Goal: Information Seeking & Learning: Learn about a topic

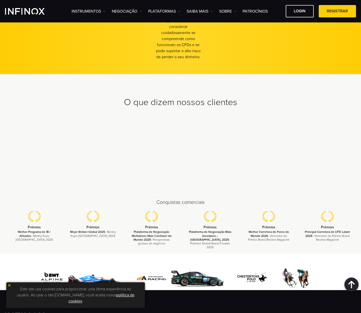
scroll to position [1540, 0]
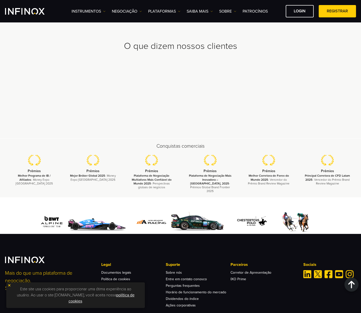
click at [96, 225] on img at bounding box center [82, 222] width 93 height 24
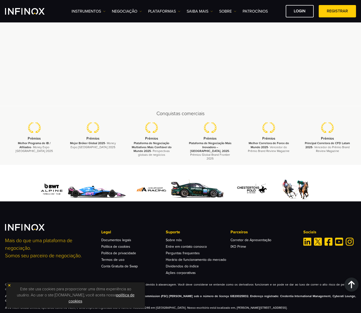
scroll to position [1592, 0]
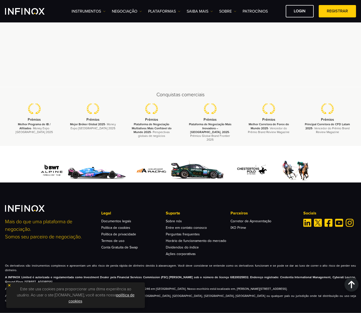
click at [86, 175] on img at bounding box center [82, 170] width 93 height 24
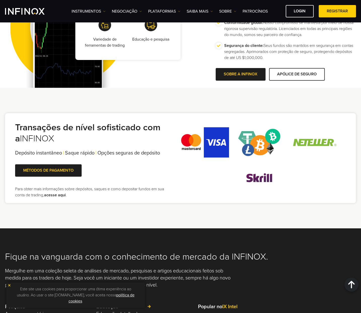
scroll to position [862, 0]
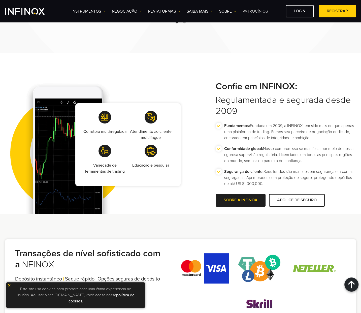
click at [256, 14] on link "Patrocínios" at bounding box center [254, 11] width 25 height 6
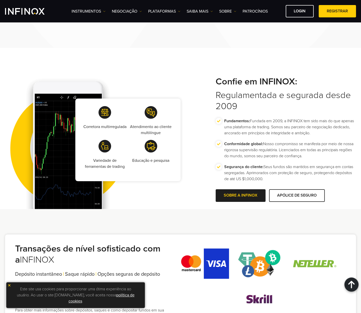
drag, startPoint x: 164, startPoint y: 56, endPoint x: 179, endPoint y: 58, distance: 15.2
click at [164, 56] on div "Corretora multirregulada Atendimento ao cliente multilíngue Variedade de ferram…" at bounding box center [180, 128] width 361 height 161
click at [134, 10] on link "NEGOCIAÇÃO" at bounding box center [127, 11] width 30 height 6
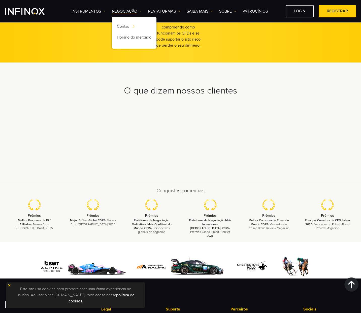
scroll to position [1466, 0]
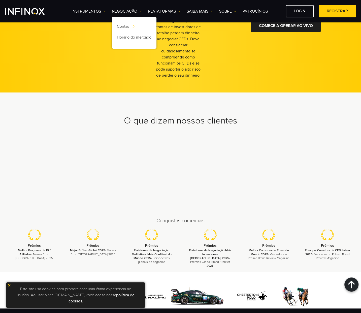
click at [102, 69] on div "1 Registro Registre-se on-line para concluir seu cadastro rápido e fácil Inscri…" at bounding box center [103, 11] width 196 height 142
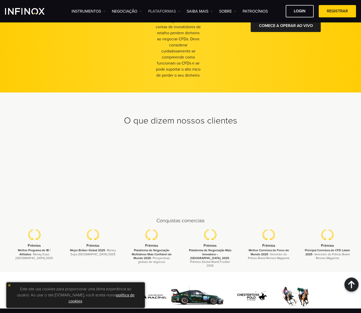
scroll to position [0, 0]
click at [159, 10] on link "PLATAFORMAS" at bounding box center [164, 11] width 32 height 6
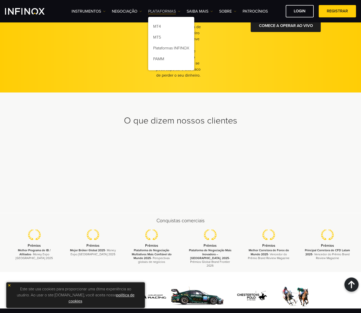
click at [159, 10] on link "PLATAFORMAS" at bounding box center [164, 11] width 32 height 6
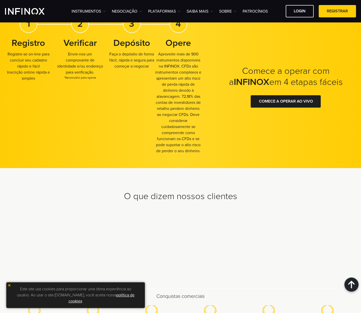
scroll to position [1592, 0]
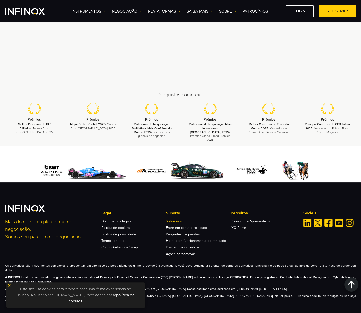
click at [174, 222] on link "Sobre nós" at bounding box center [174, 221] width 16 height 4
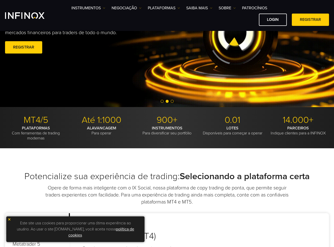
scroll to position [45, 0]
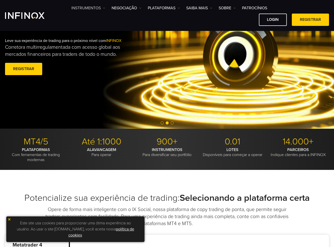
click at [93, 6] on link "Instrumentos" at bounding box center [88, 8] width 34 height 6
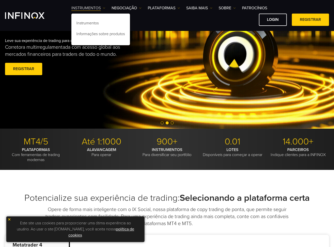
scroll to position [0, 0]
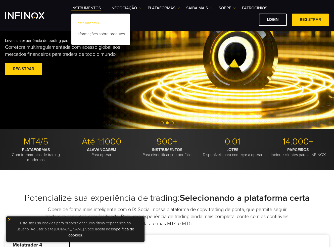
click at [90, 23] on link "Instrumentos" at bounding box center [100, 24] width 59 height 11
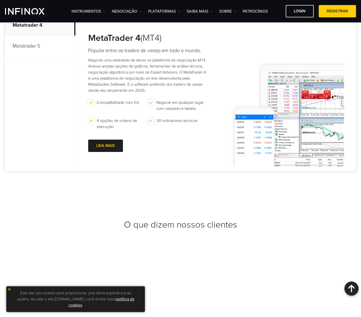
scroll to position [1929, 0]
drag, startPoint x: 240, startPoint y: 277, endPoint x: 246, endPoint y: 278, distance: 5.6
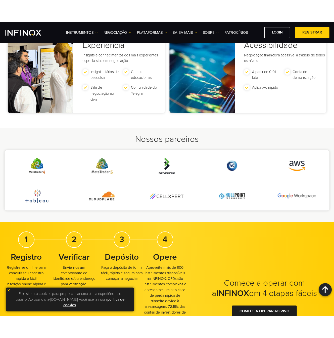
scroll to position [1081, 0]
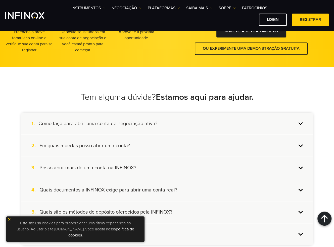
scroll to position [478, 0]
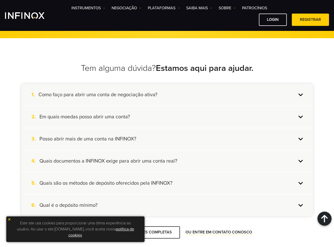
click at [109, 116] on h4 "Em quais moedas posso abrir uma conta?" at bounding box center [85, 117] width 91 height 7
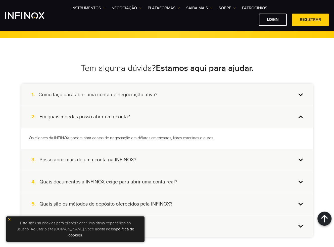
click at [109, 114] on h4 "Em quais moedas posso abrir uma conta?" at bounding box center [85, 117] width 91 height 7
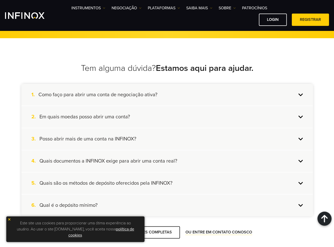
scroll to position [503, 0]
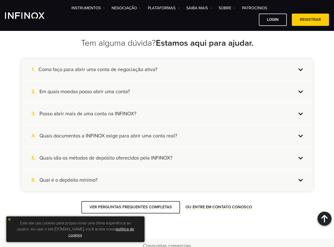
click at [82, 128] on div "4. Quais documentos a INFINOX exige para abrir uma conta real?" at bounding box center [167, 136] width 292 height 22
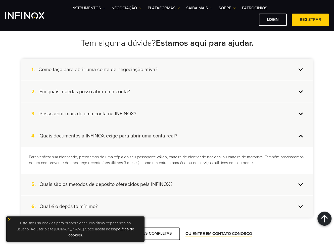
scroll to position [0, 0]
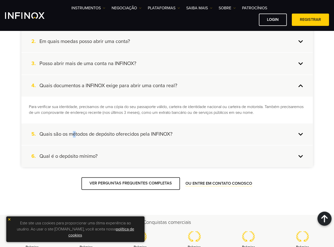
click at [74, 128] on div "5. Quais são os métodos de depósito oferecidos pela INFINOX?" at bounding box center [167, 135] width 292 height 22
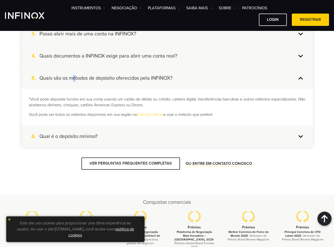
scroll to position [629, 0]
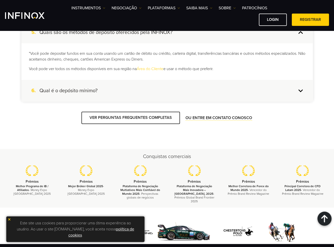
click at [74, 80] on div "6. Qual é o depósito mínimo?" at bounding box center [167, 91] width 292 height 22
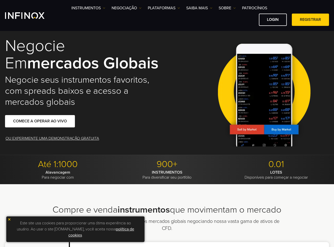
scroll to position [0, 0]
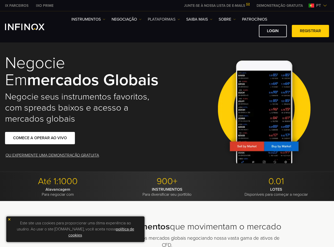
click at [166, 19] on link "PLATAFORMAS" at bounding box center [164, 19] width 32 height 6
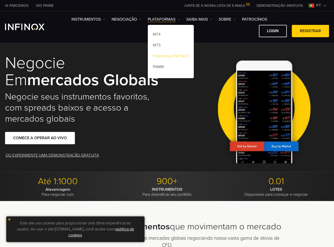
click at [165, 57] on link "Plataformas INFINOX" at bounding box center [171, 57] width 46 height 11
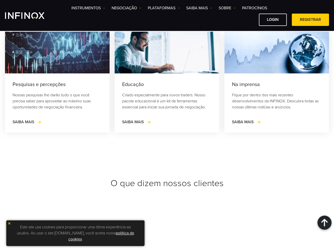
scroll to position [1560, 0]
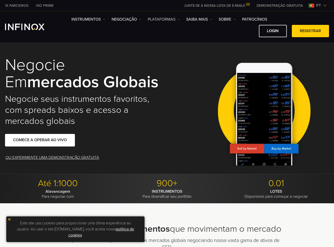
click at [166, 21] on link "PLATAFORMAS" at bounding box center [164, 19] width 32 height 6
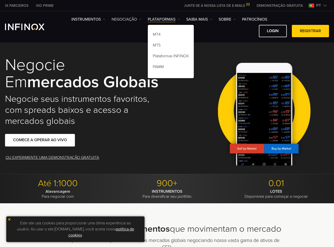
click at [124, 17] on link "NEGOCIAÇÃO" at bounding box center [127, 19] width 30 height 6
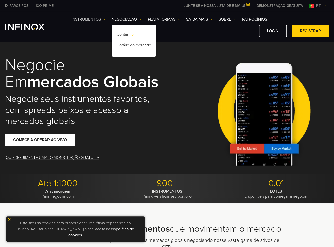
click at [94, 17] on link "Instrumentos" at bounding box center [88, 19] width 34 height 6
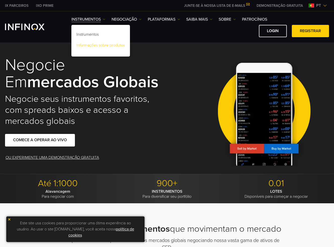
click at [84, 45] on link "Informações sobre produtos" at bounding box center [100, 46] width 59 height 11
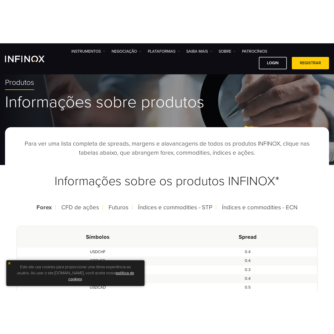
scroll to position [50, 0]
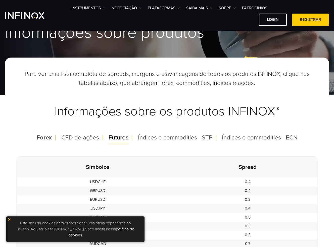
click at [115, 135] on span "Futuros" at bounding box center [119, 137] width 20 height 7
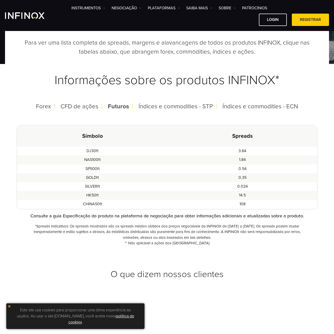
scroll to position [101, 0]
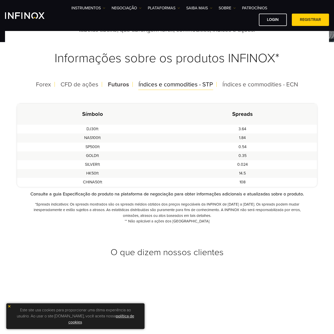
click at [153, 83] on span "Índices e commodities - STP" at bounding box center [176, 84] width 74 height 7
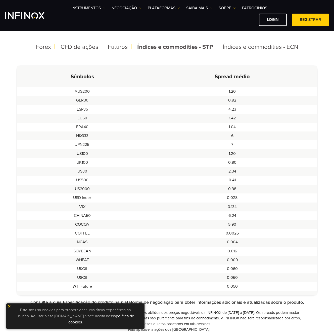
scroll to position [151, 0]
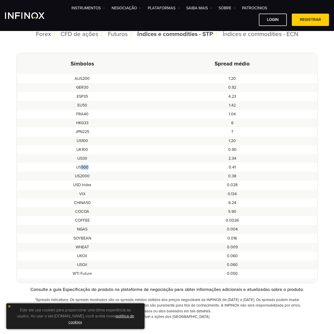
drag, startPoint x: 82, startPoint y: 167, endPoint x: 119, endPoint y: 164, distance: 36.8
click at [119, 164] on td "US500" at bounding box center [82, 167] width 131 height 9
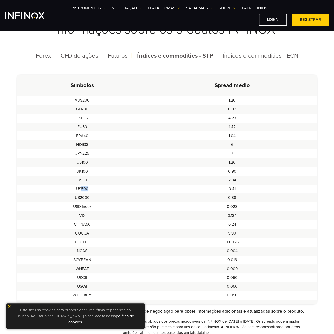
scroll to position [101, 0]
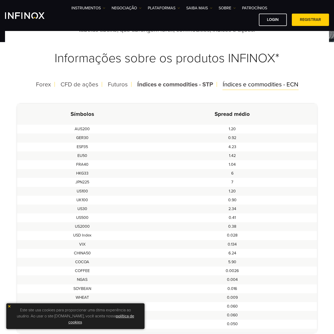
click at [243, 83] on span "Índices e commodities - ECN" at bounding box center [261, 84] width 76 height 7
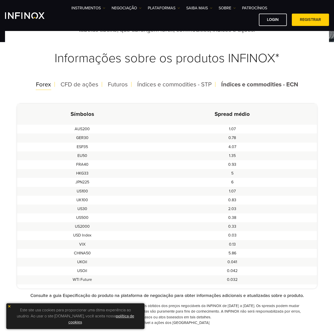
click at [45, 85] on span "Forex" at bounding box center [43, 84] width 15 height 7
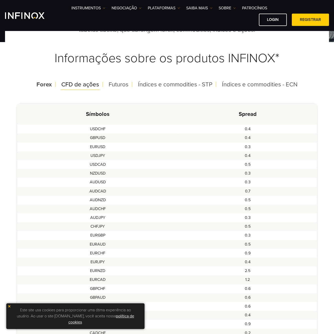
click at [74, 84] on span "CFD de ações" at bounding box center [80, 84] width 38 height 7
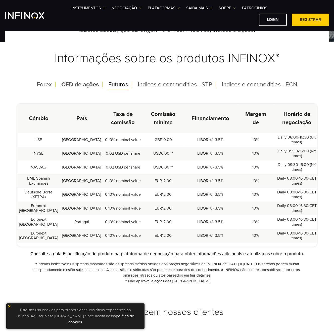
click at [112, 86] on span "Futuros" at bounding box center [118, 84] width 20 height 7
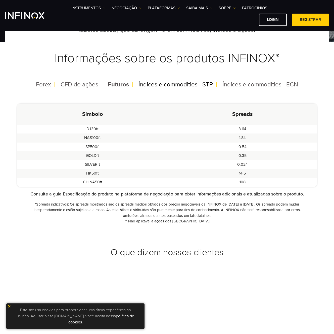
click at [153, 85] on span "Índices e commodities - STP" at bounding box center [176, 84] width 74 height 7
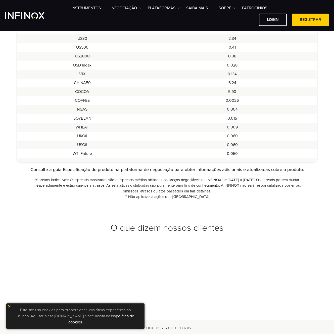
scroll to position [302, 0]
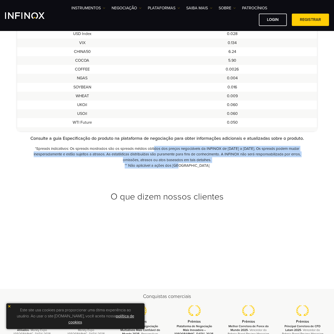
drag, startPoint x: 149, startPoint y: 148, endPoint x: 275, endPoint y: 165, distance: 127.1
click at [276, 166] on div "Consulte a guia Especificação do produto na plataforma de negociação para obter…" at bounding box center [167, 151] width 300 height 33
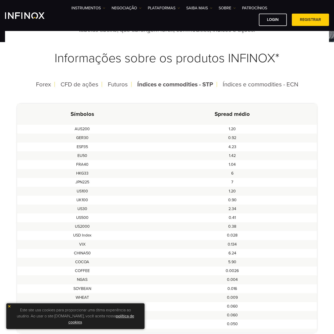
scroll to position [0, 0]
